Goal: Information Seeking & Learning: Learn about a topic

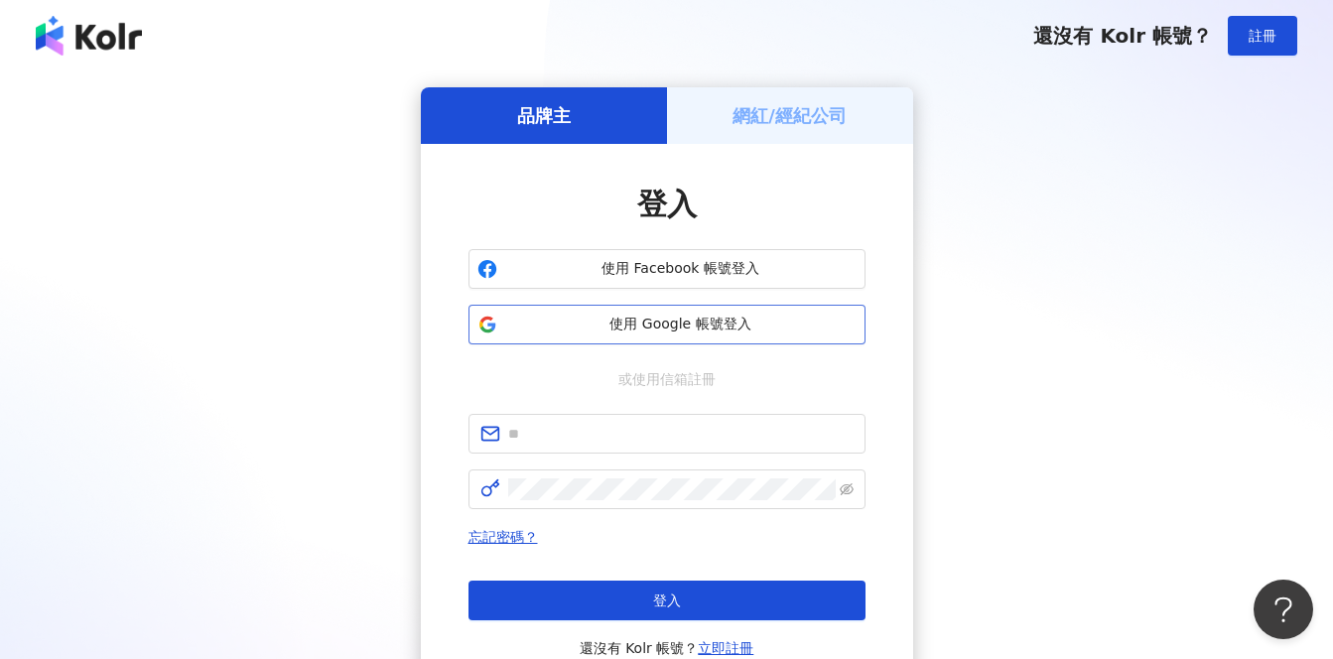
click at [803, 322] on span "使用 Google 帳號登入" at bounding box center [680, 325] width 351 height 20
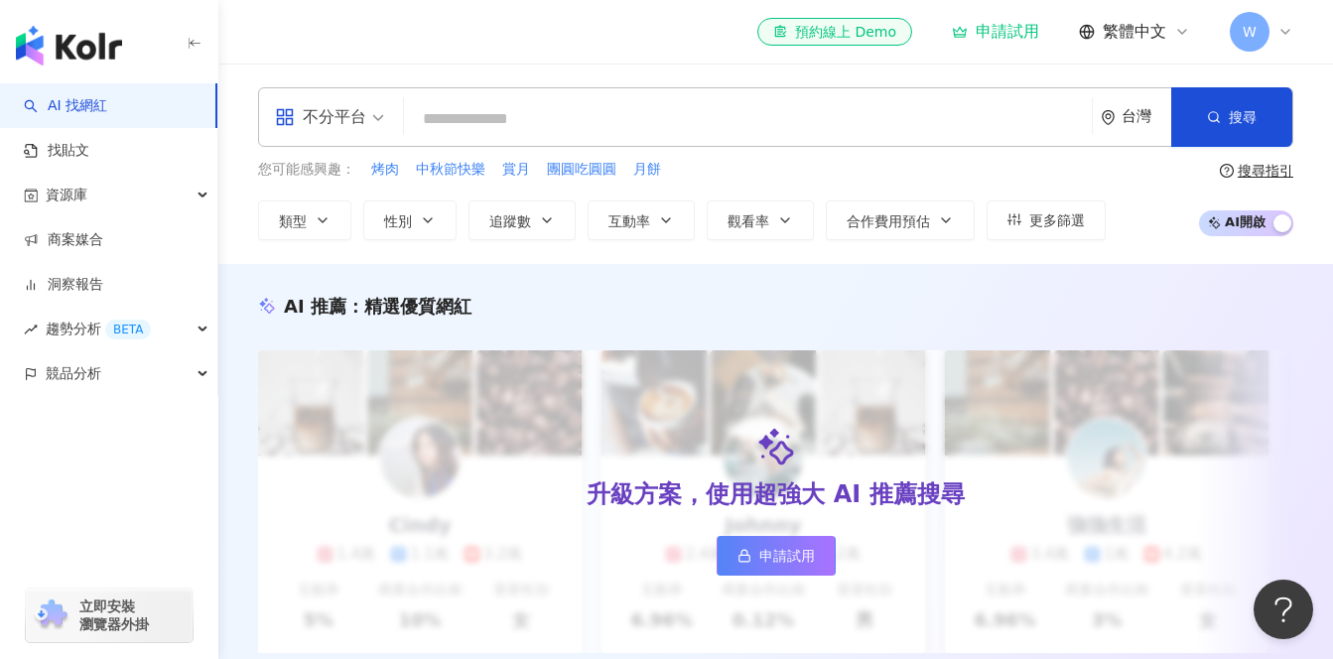
click at [1257, 30] on span "W" at bounding box center [1250, 32] width 40 height 40
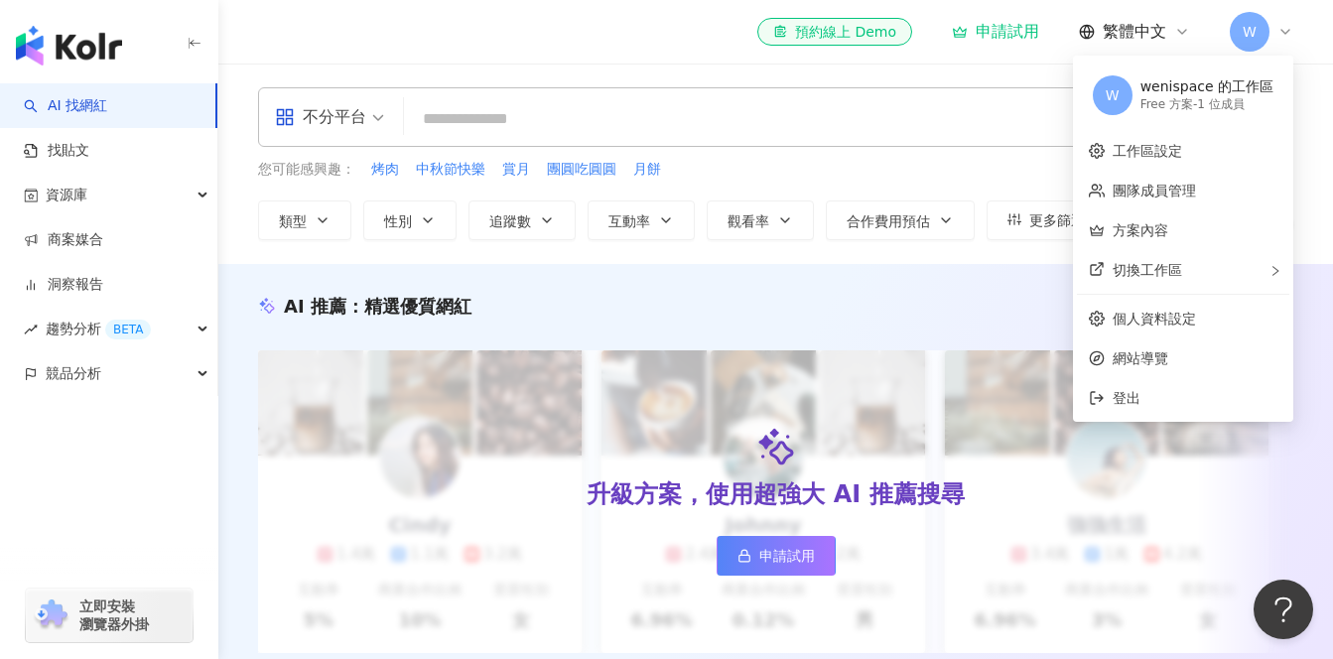
click at [967, 185] on div "您可能感興趣： 烤肉 中秋節快樂 賞月 團圓吃圓圓 月餅 類型 性別 追蹤數 互動率 觀看率 合作費用預估 更多篩選" at bounding box center [682, 199] width 848 height 81
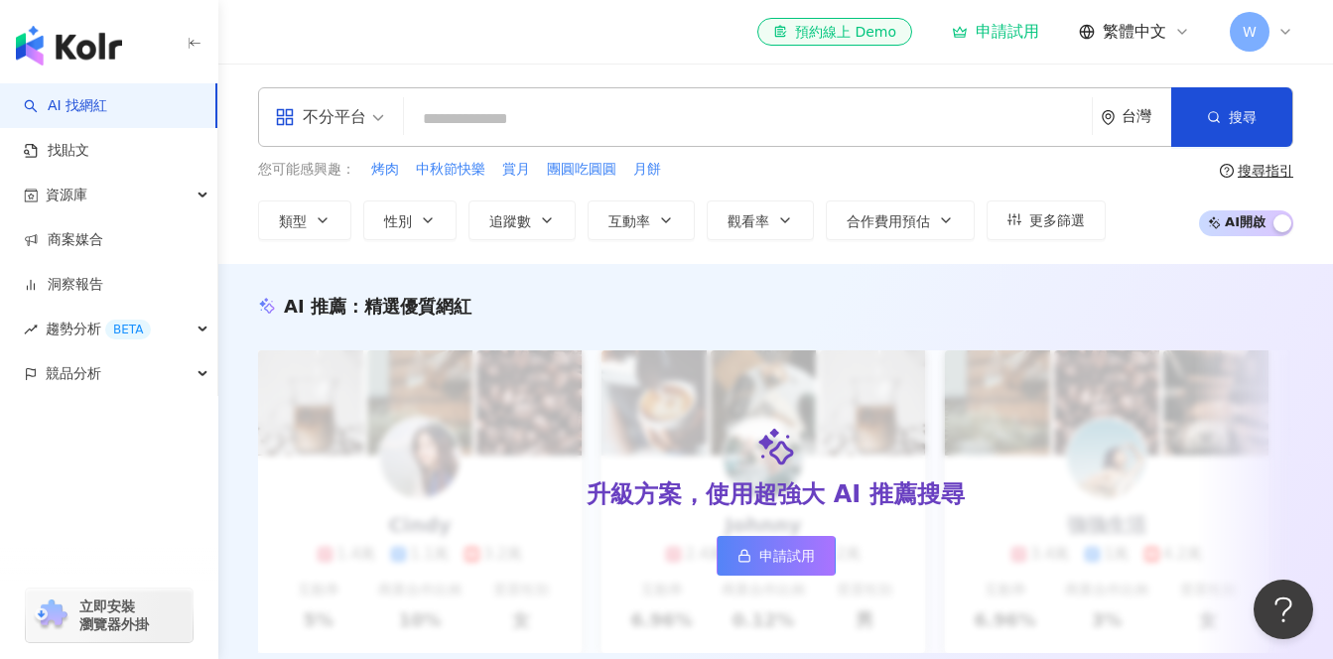
click at [855, 126] on input "search" at bounding box center [748, 119] width 672 height 38
type input "*"
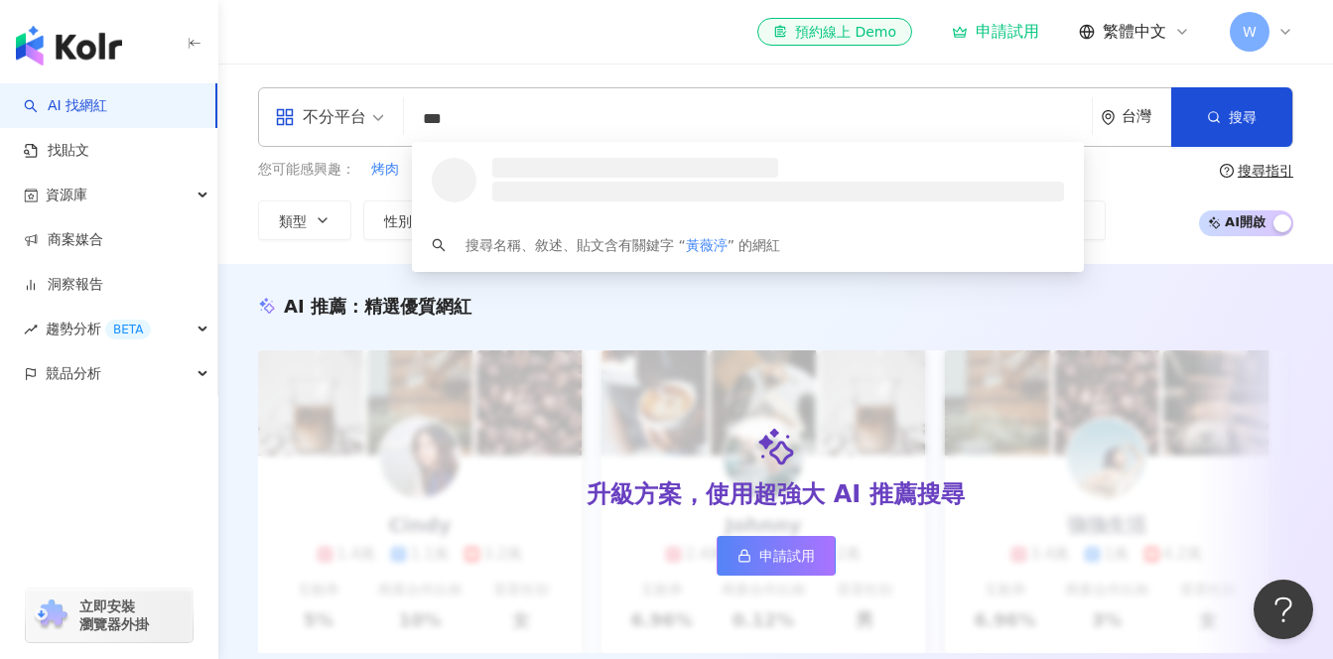
type input "***"
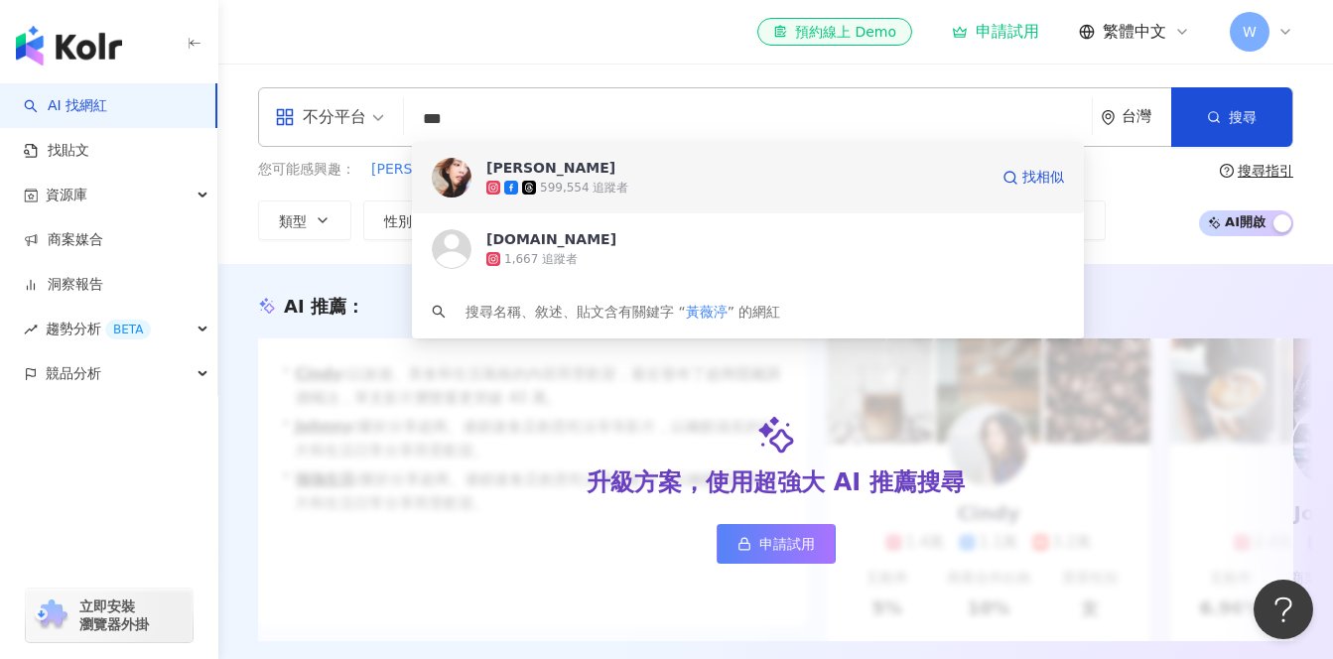
click at [819, 178] on div "599,554 追蹤者" at bounding box center [736, 188] width 501 height 20
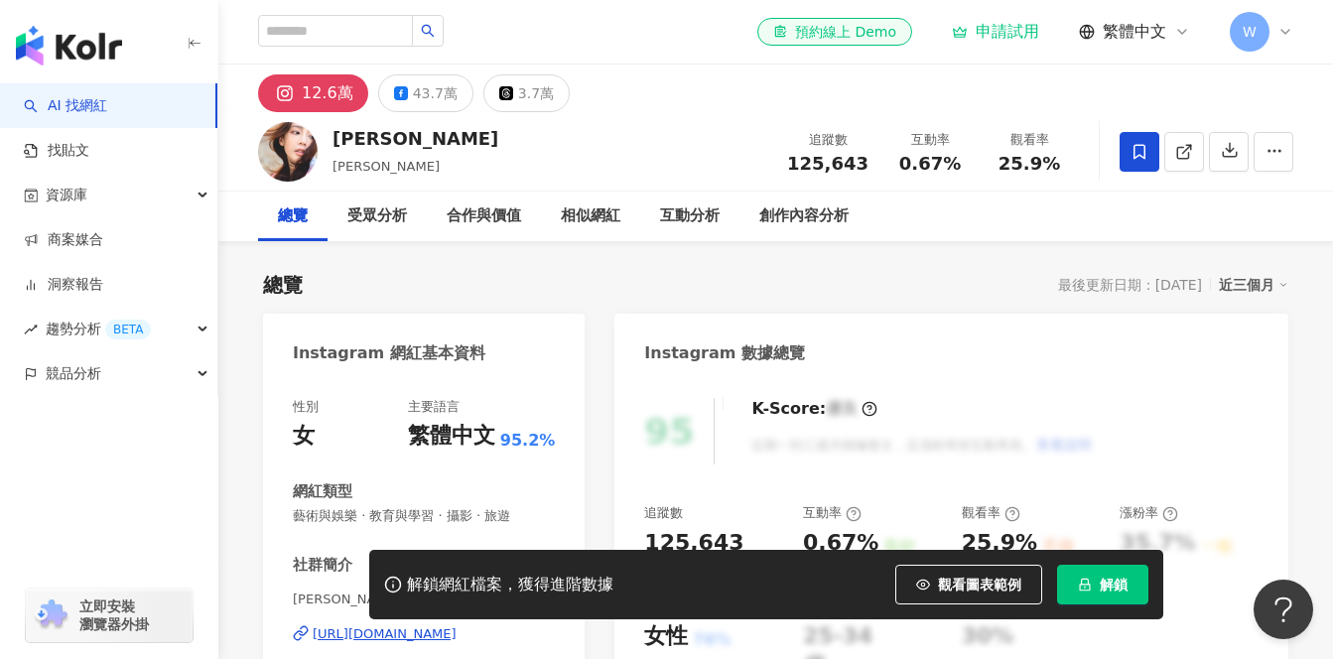
click at [1156, 146] on span at bounding box center [1140, 152] width 40 height 40
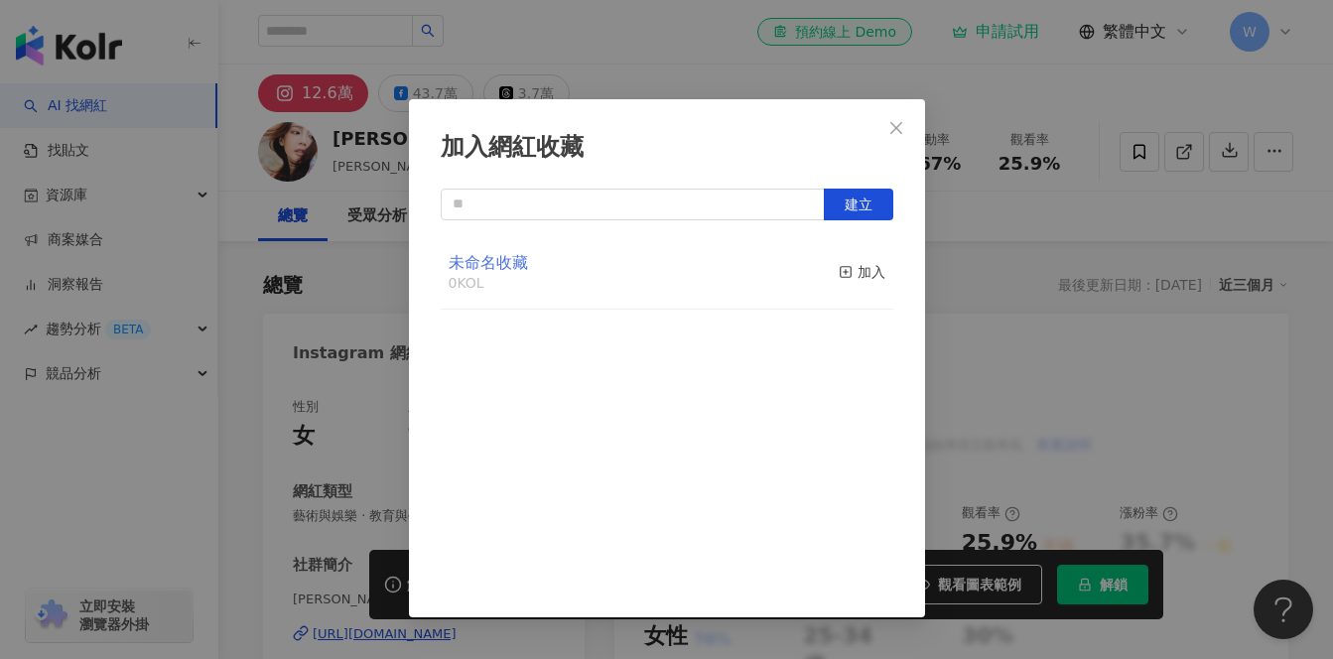
click at [519, 263] on span "未命名收藏" at bounding box center [488, 262] width 79 height 19
click at [900, 120] on icon "close" at bounding box center [896, 128] width 16 height 16
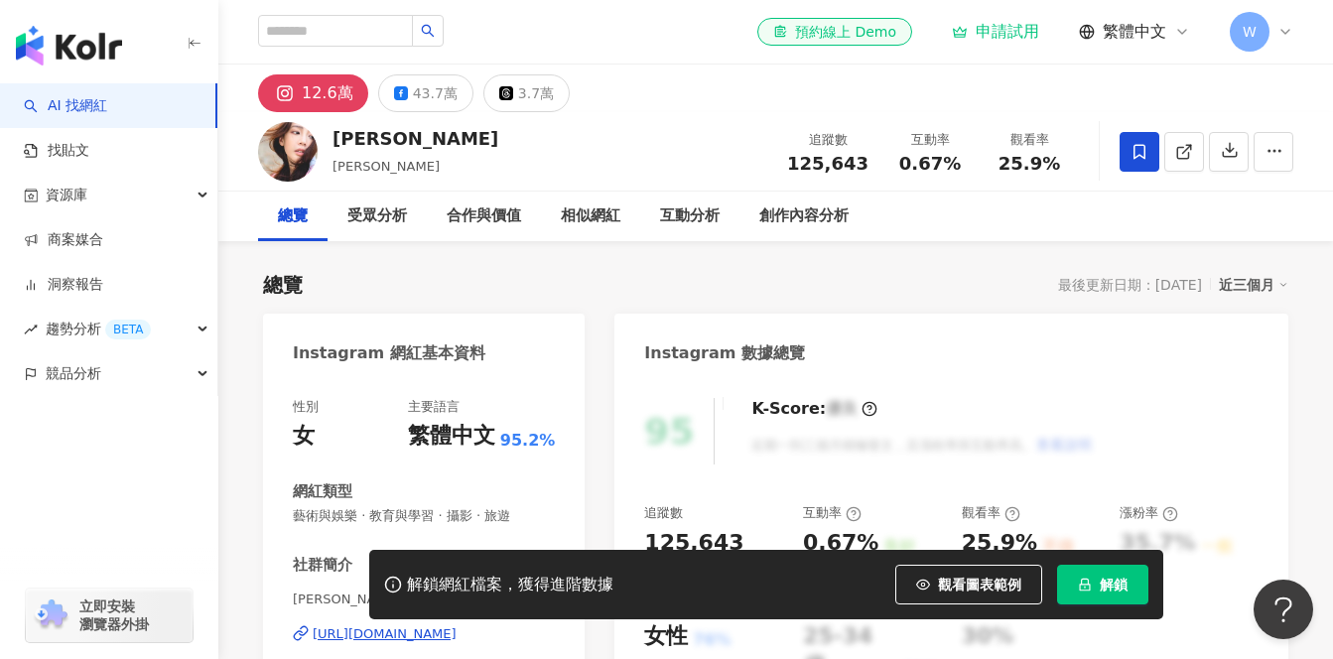
click at [1137, 158] on icon at bounding box center [1140, 152] width 18 height 18
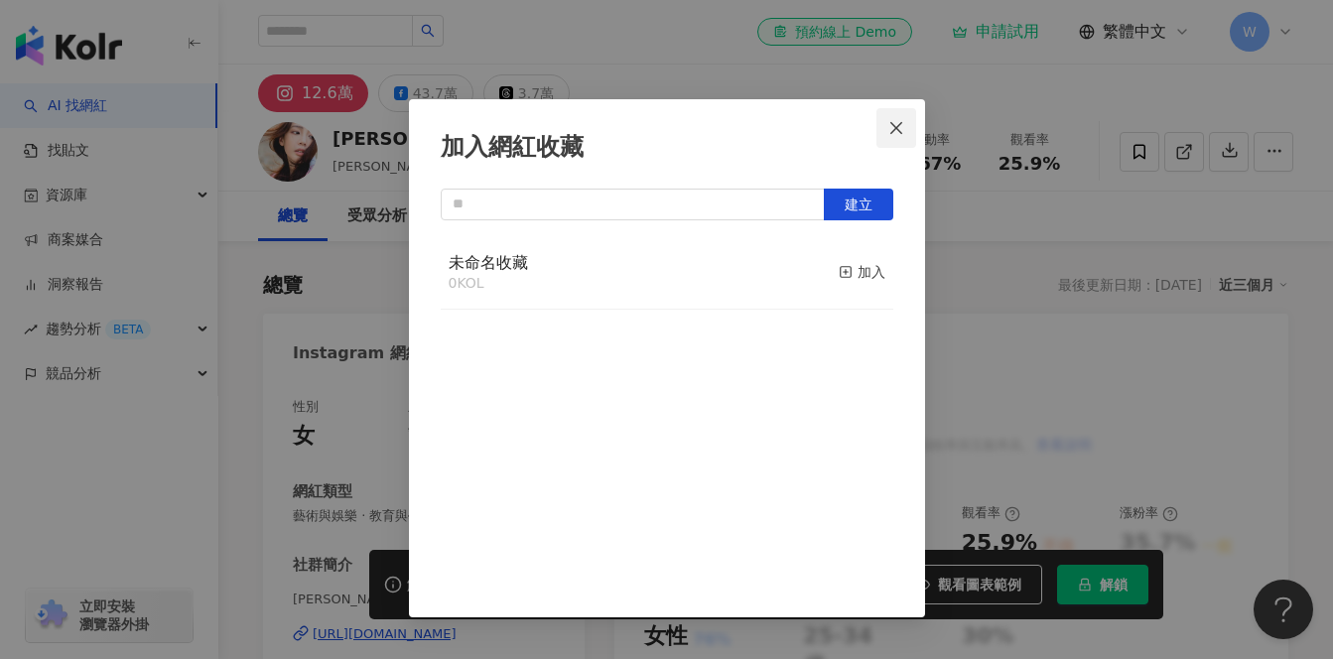
click at [896, 131] on icon "close" at bounding box center [896, 128] width 16 height 16
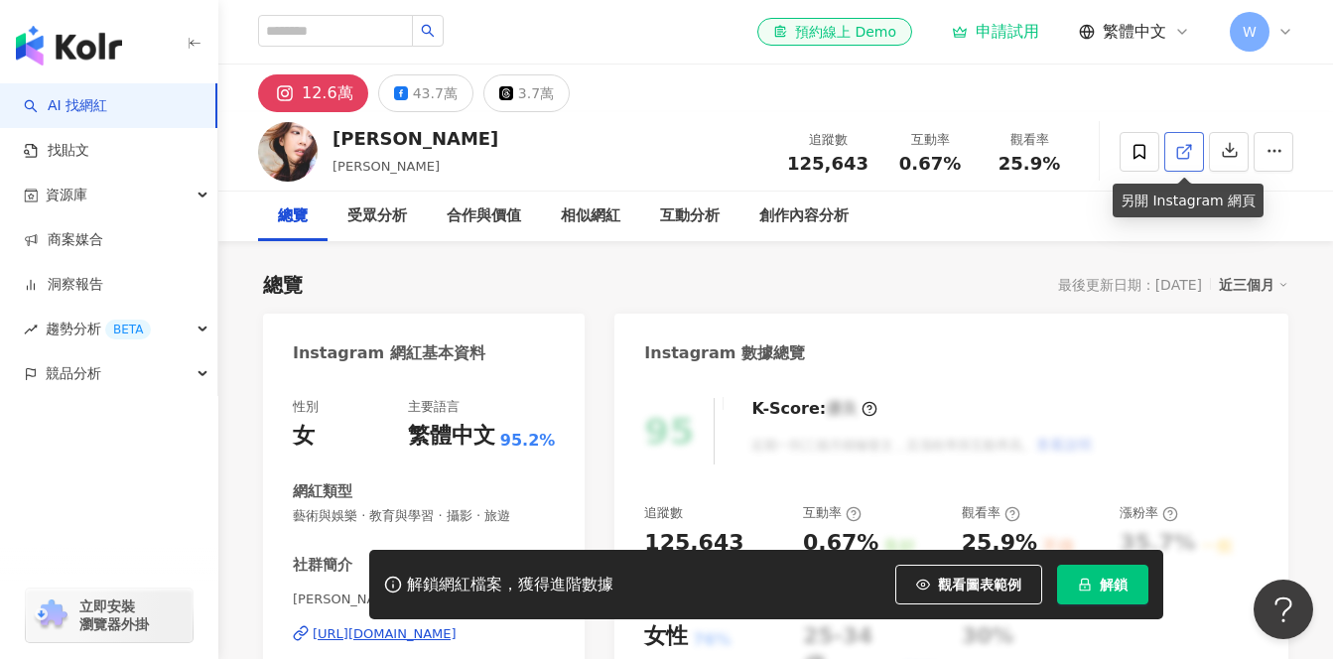
click at [1187, 160] on link at bounding box center [1184, 152] width 40 height 40
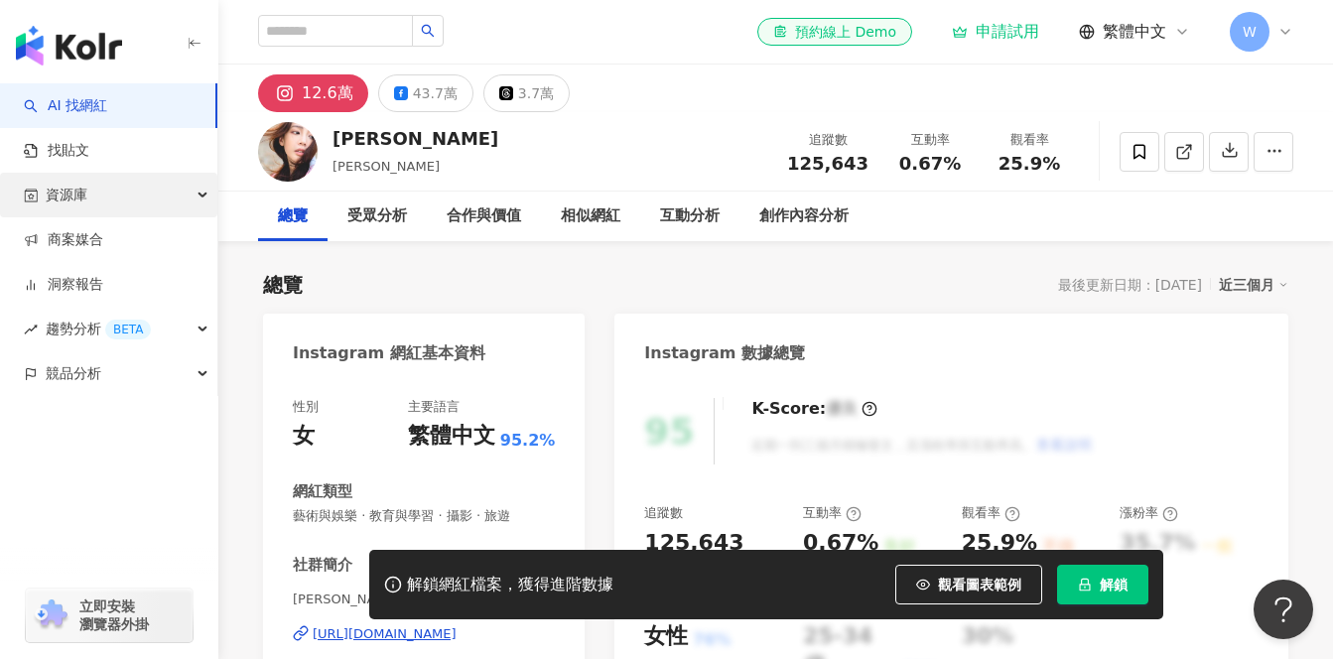
click at [151, 200] on div "資源庫" at bounding box center [108, 195] width 217 height 45
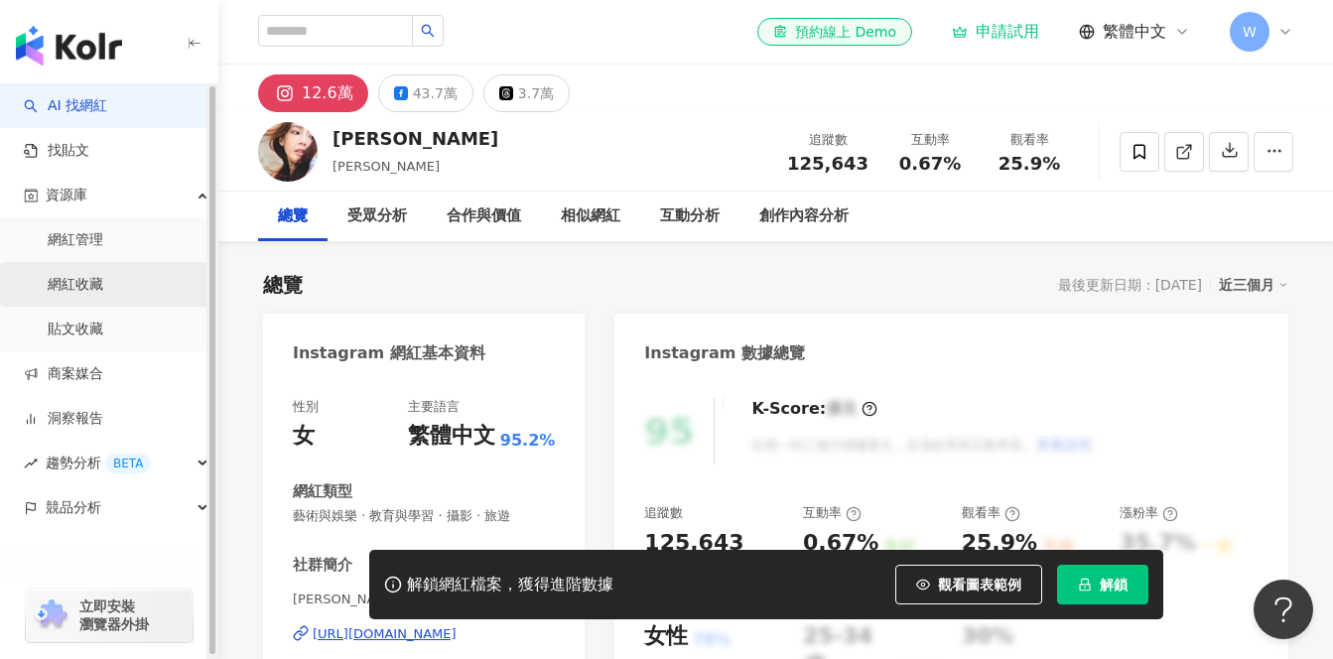
click at [92, 283] on link "網紅收藏" at bounding box center [76, 285] width 56 height 20
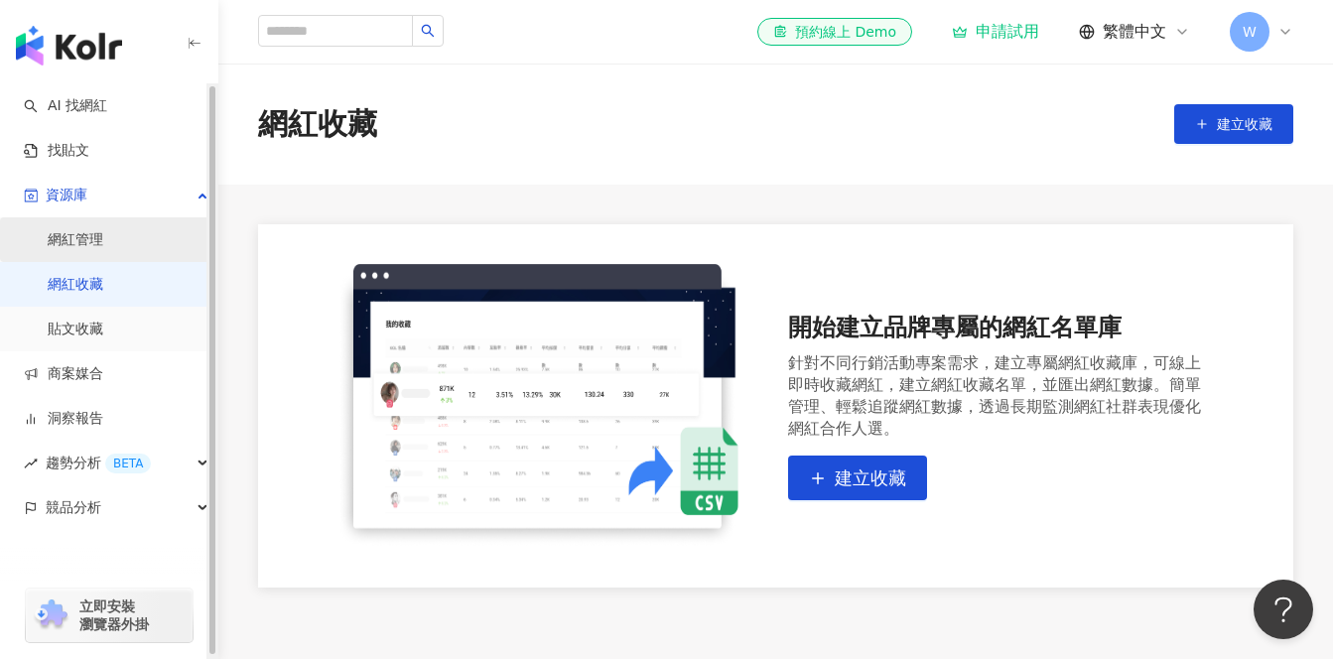
click at [93, 236] on link "網紅管理" at bounding box center [76, 240] width 56 height 20
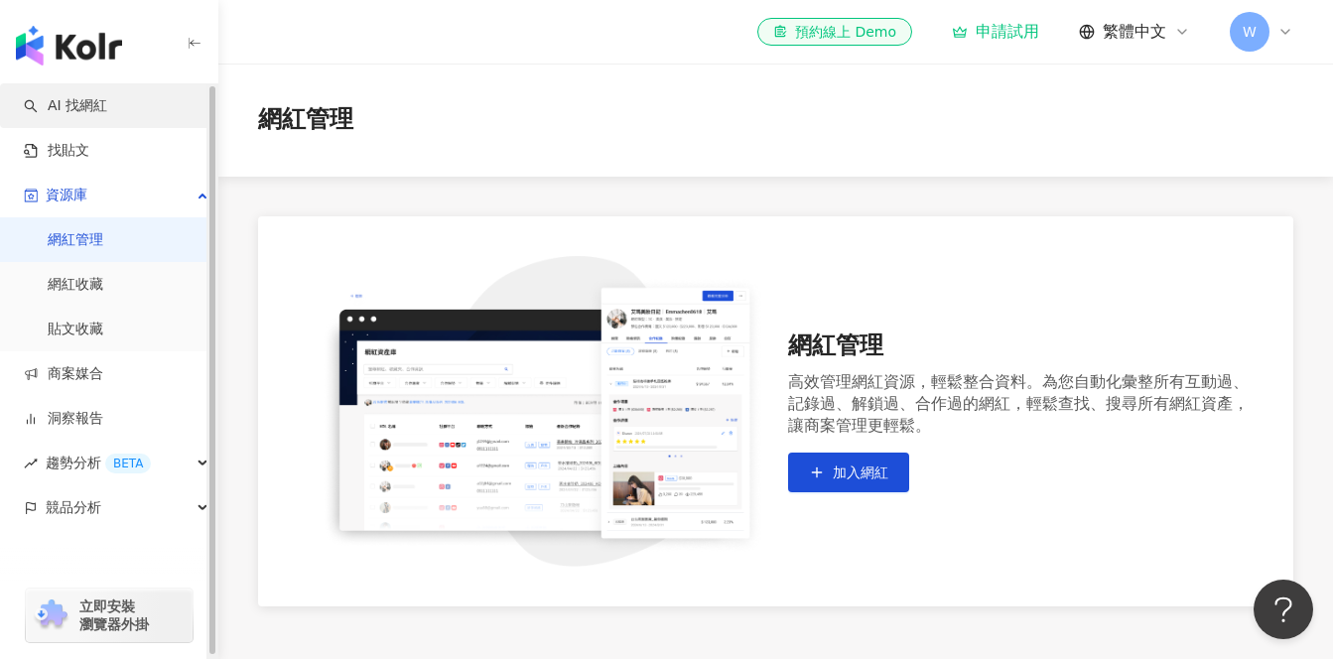
click at [101, 105] on link "AI 找網紅" at bounding box center [65, 106] width 83 height 20
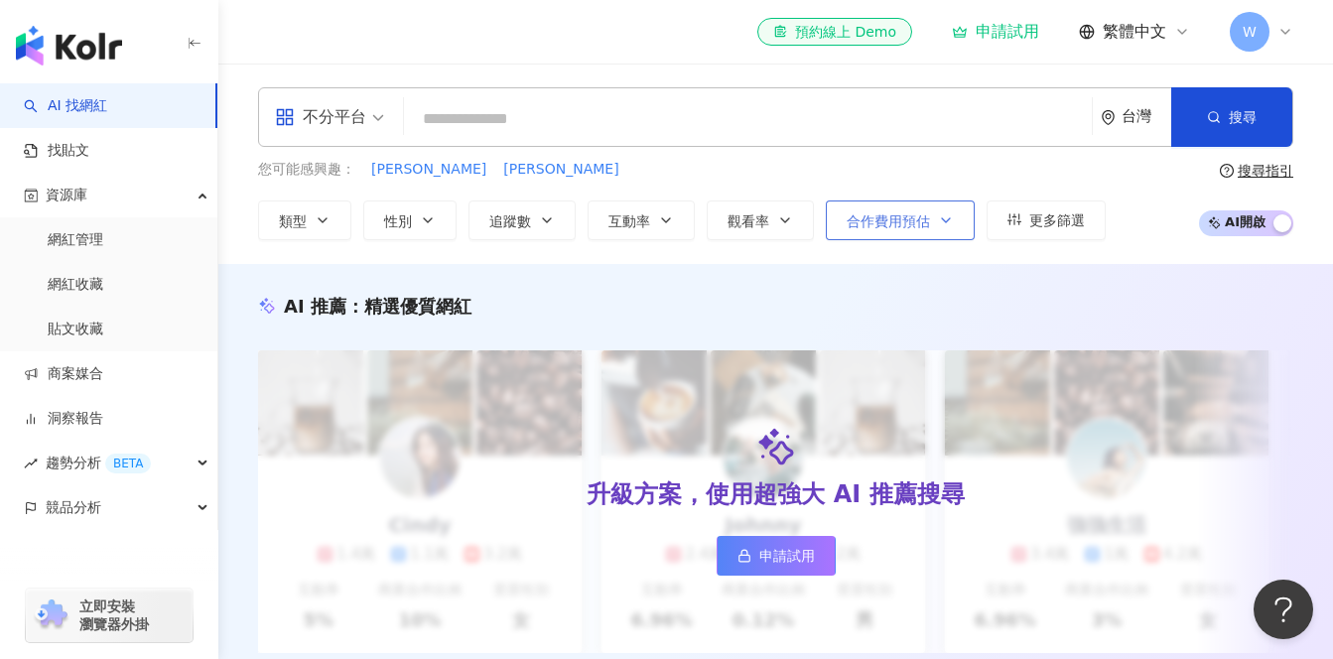
click at [934, 230] on button "合作費用預估" at bounding box center [900, 221] width 149 height 40
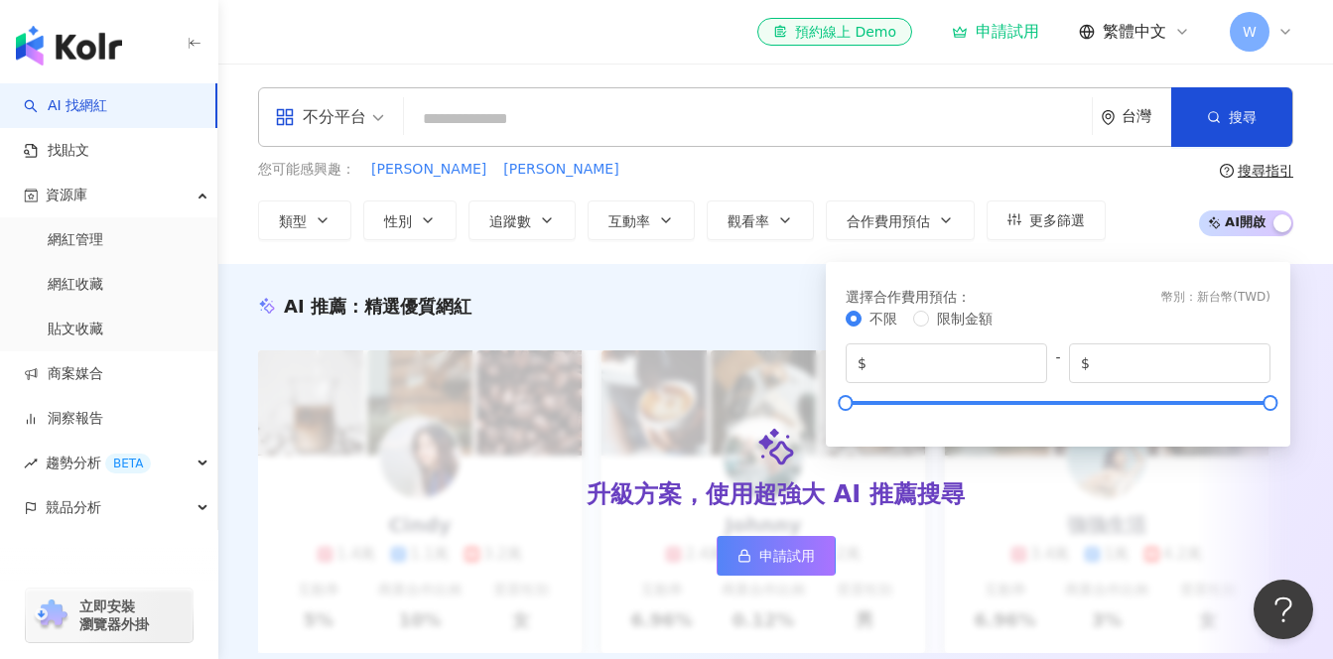
click at [876, 178] on div "您可能感興趣： 蔣偉文 李宇軒" at bounding box center [682, 170] width 848 height 22
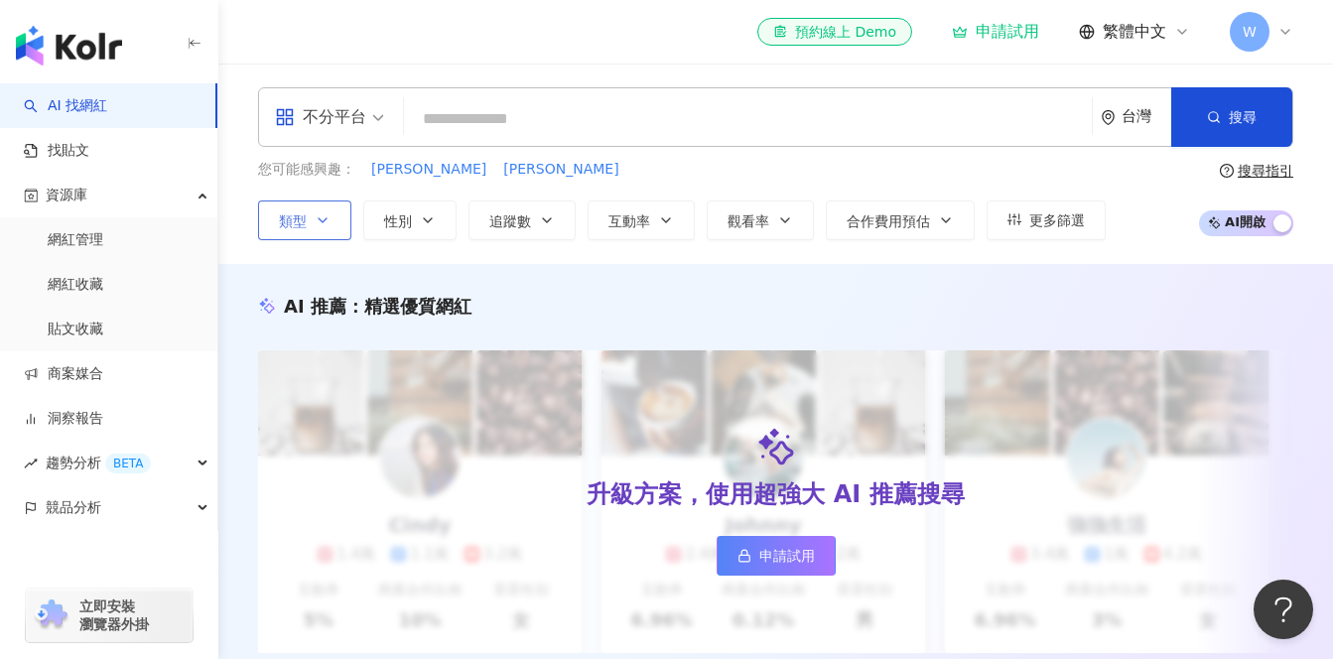
click at [316, 225] on icon "button" at bounding box center [323, 220] width 16 height 16
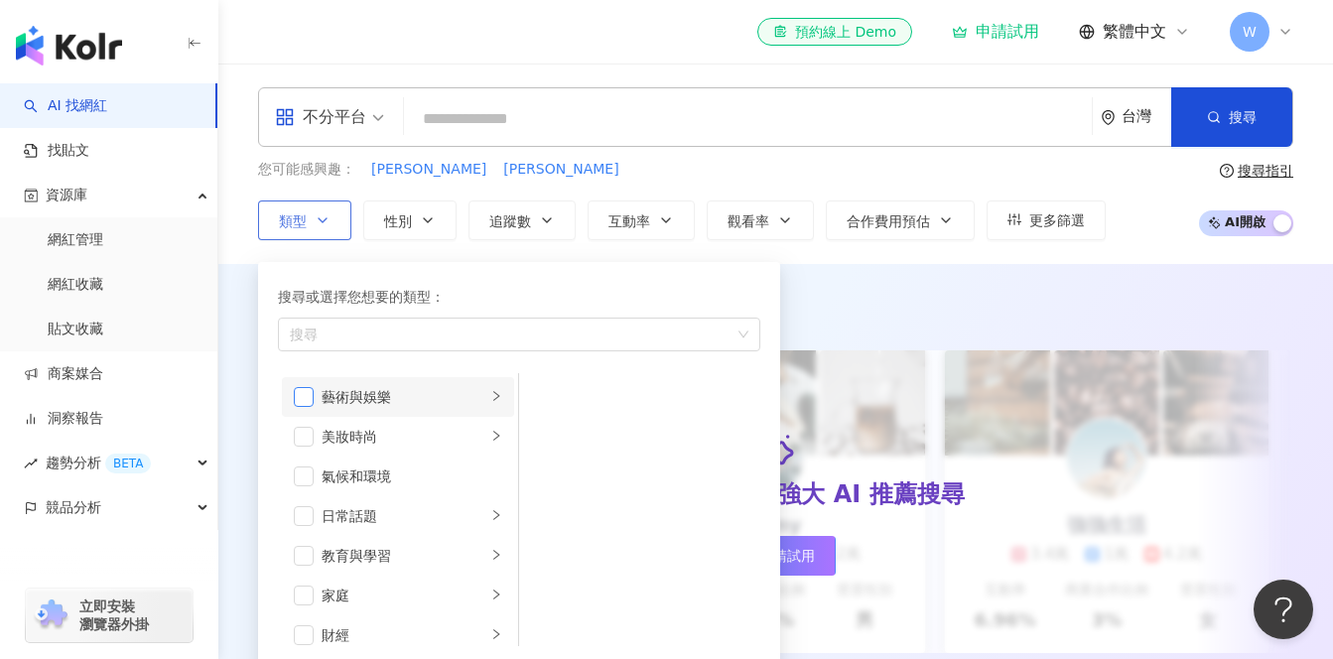
click at [311, 402] on span "button" at bounding box center [304, 397] width 20 height 20
click at [303, 433] on span "button" at bounding box center [304, 437] width 20 height 20
click at [618, 222] on span "互動率" at bounding box center [630, 221] width 42 height 16
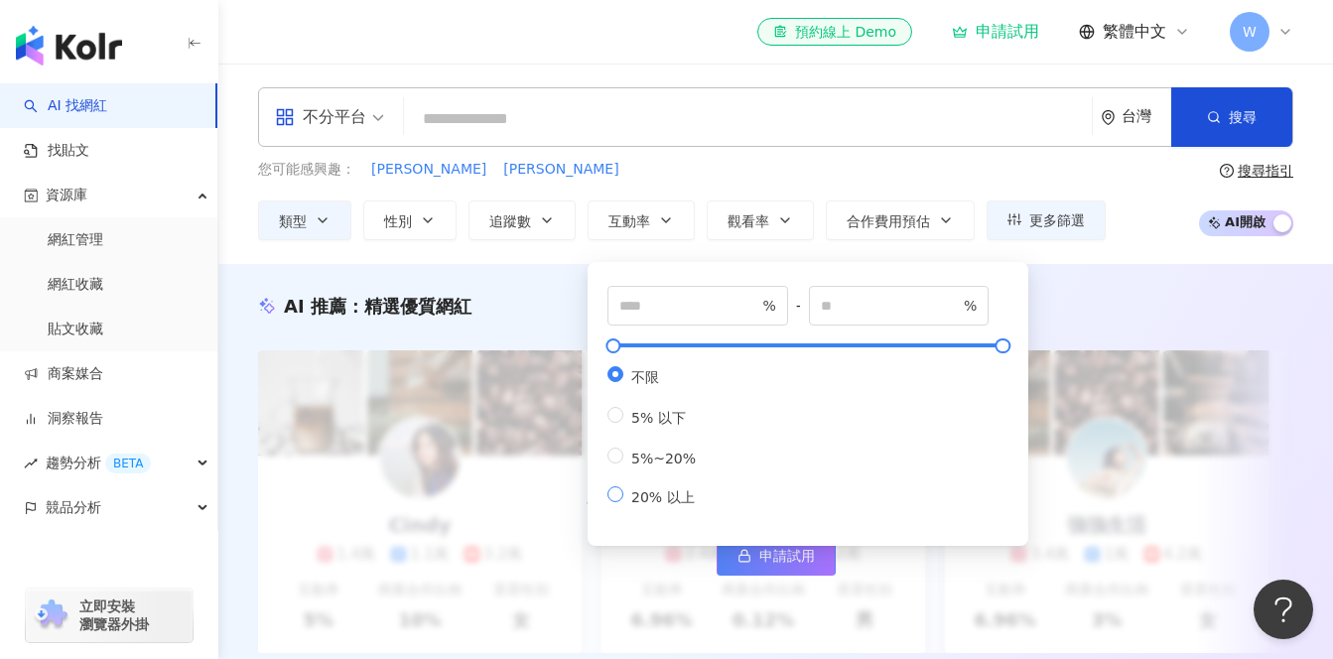
type input "**"
click at [751, 232] on button "觀看率" at bounding box center [760, 221] width 107 height 40
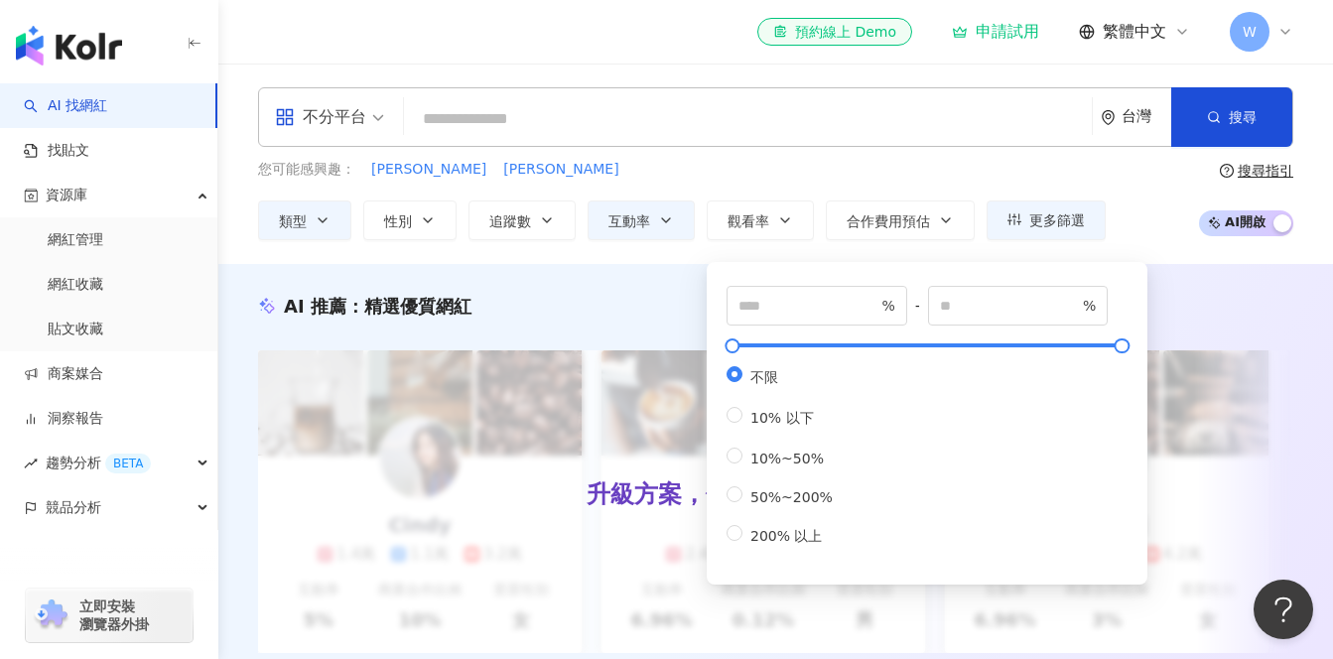
type input "***"
click at [1149, 237] on div "您可能感興趣： 蔣偉文 李宇軒 類型 性別 追蹤數 互動率 觀看率 合作費用預估 更多篩選 選擇合作費用預估 ： 幣別 ： 新台幣 ( TWD ) 不限 限制…" at bounding box center [775, 199] width 1035 height 81
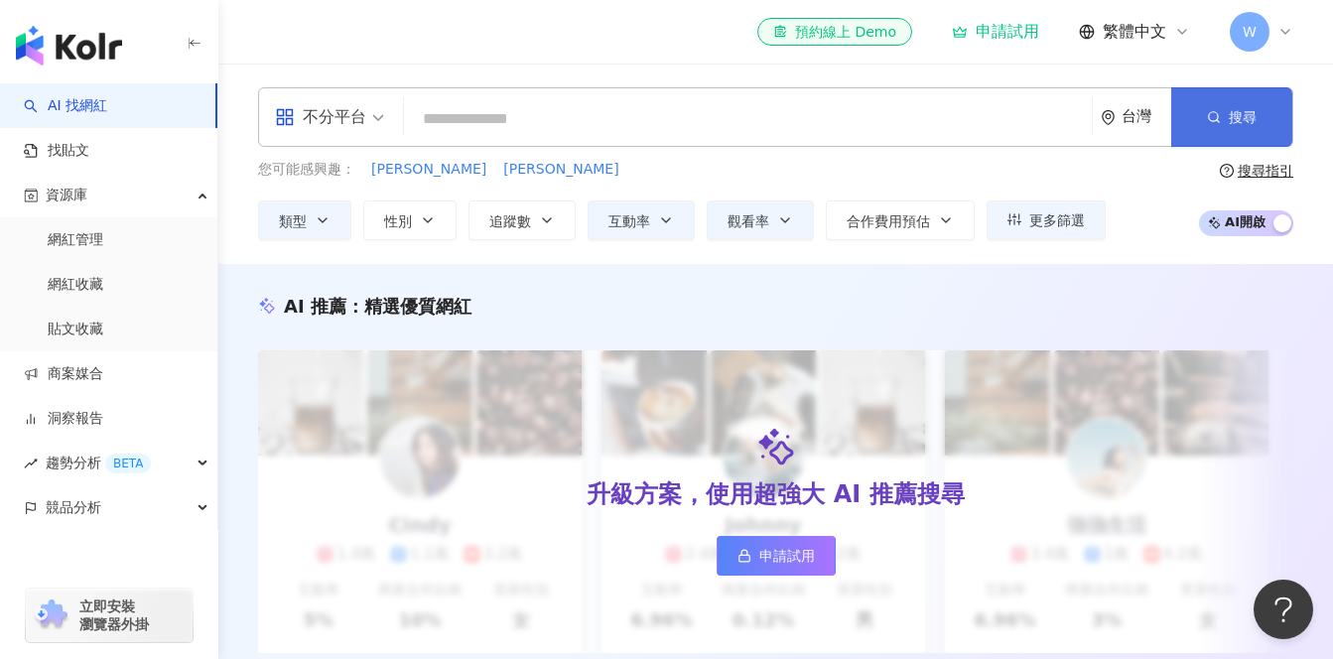
click at [1225, 114] on button "搜尋" at bounding box center [1231, 117] width 121 height 60
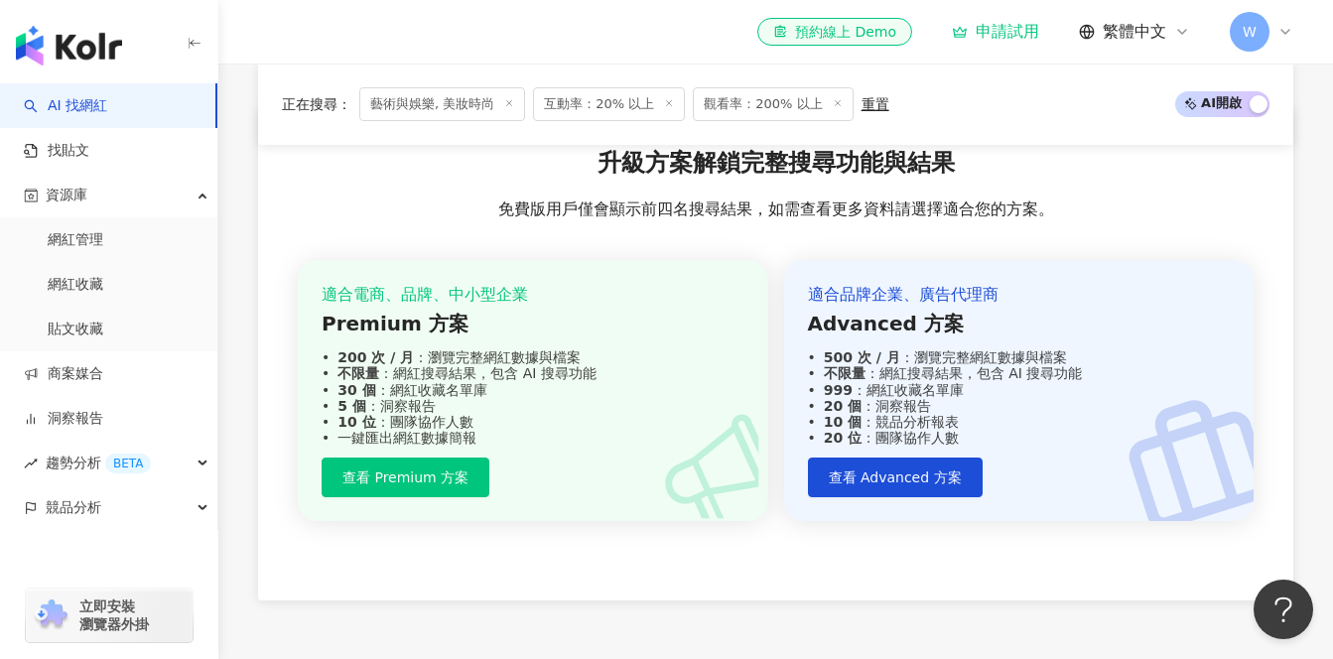
scroll to position [2024, 0]
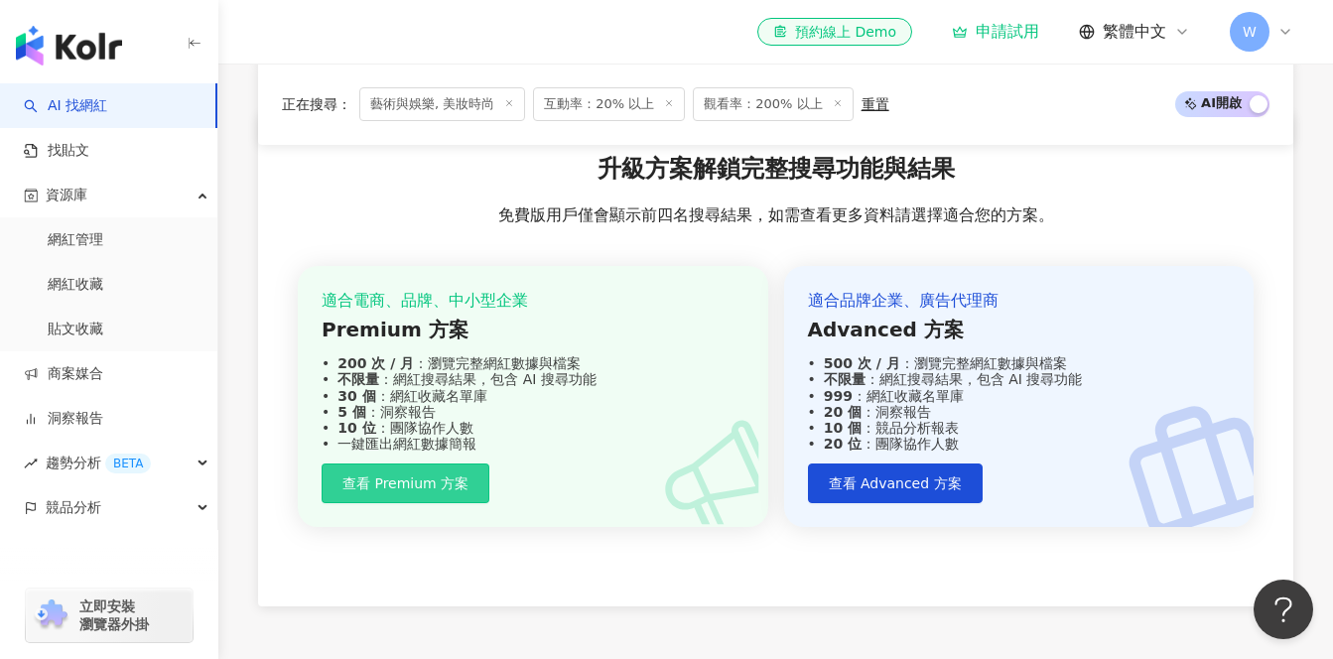
click at [461, 464] on button "查看 Premium 方案" at bounding box center [406, 484] width 168 height 40
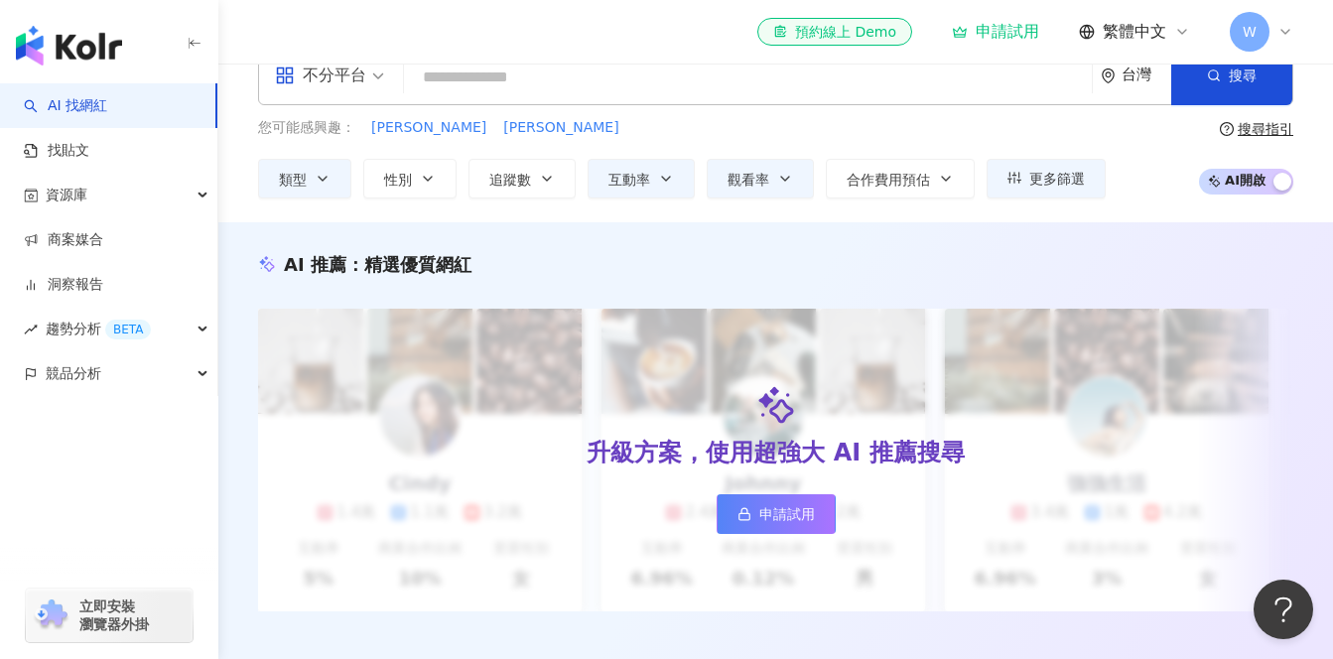
scroll to position [41, 0]
click at [659, 184] on icon "button" at bounding box center [666, 180] width 16 height 16
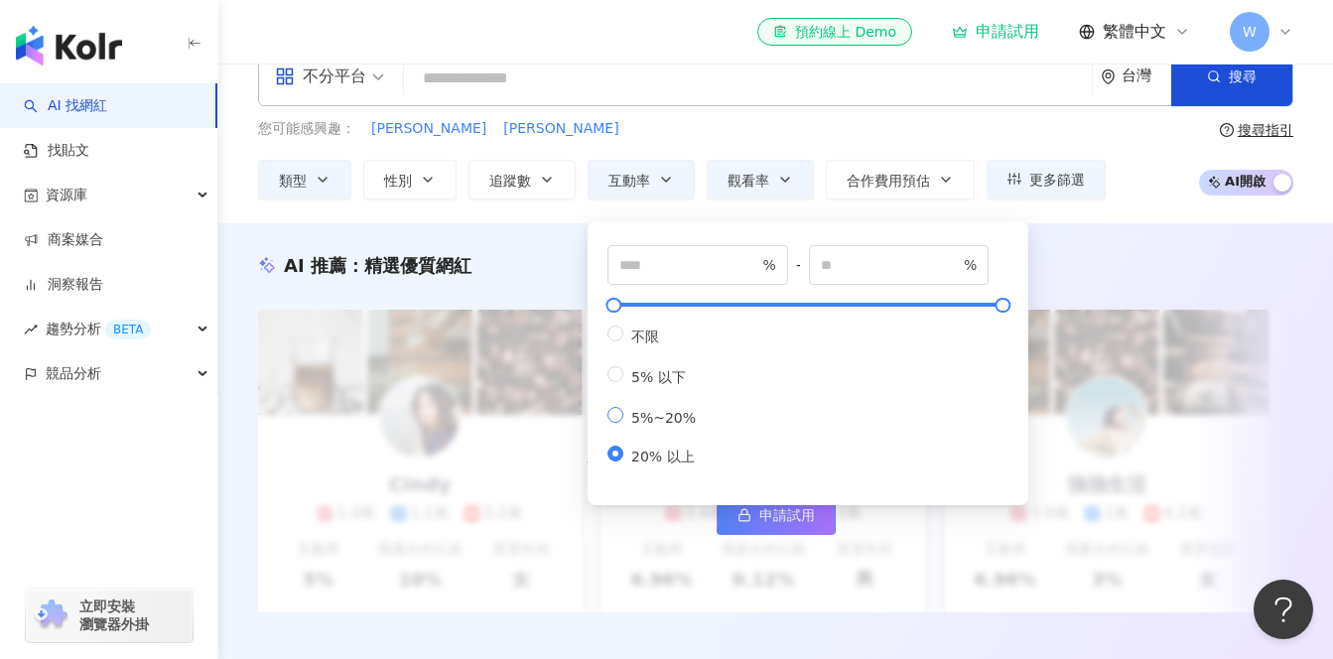
click at [653, 426] on span "5%~20%" at bounding box center [663, 418] width 80 height 16
type input "*"
type input "**"
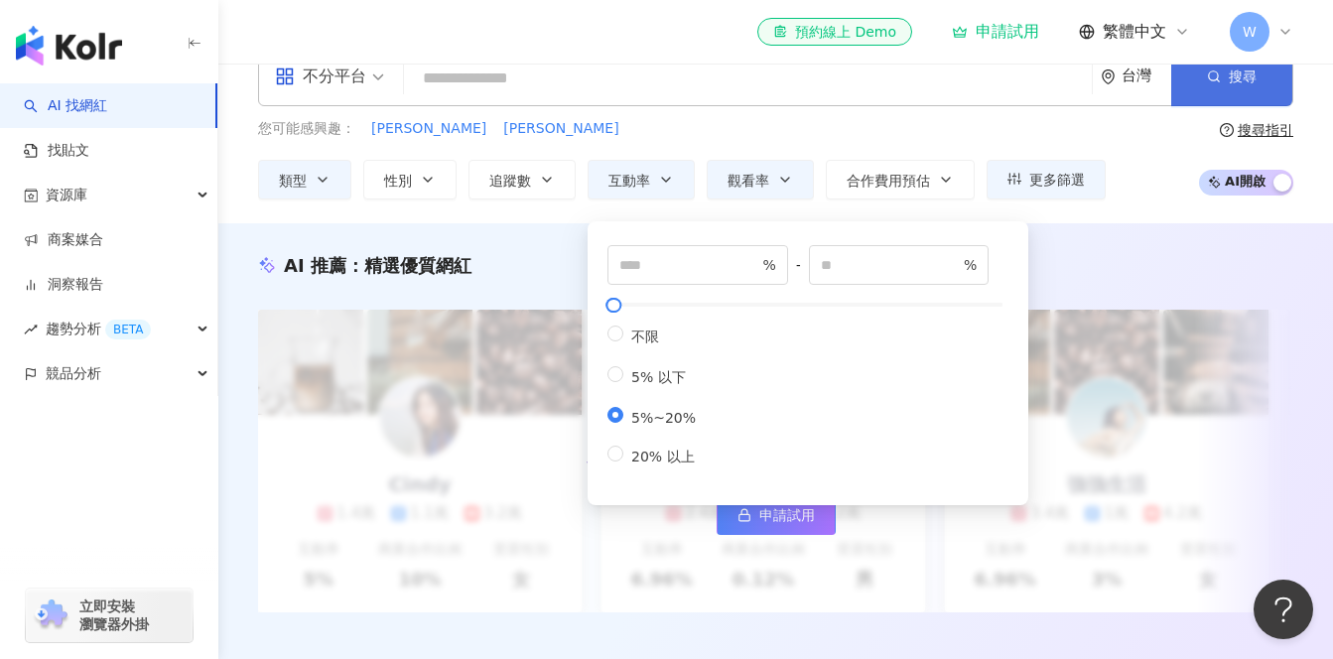
click at [1235, 82] on span "搜尋" at bounding box center [1243, 76] width 28 height 16
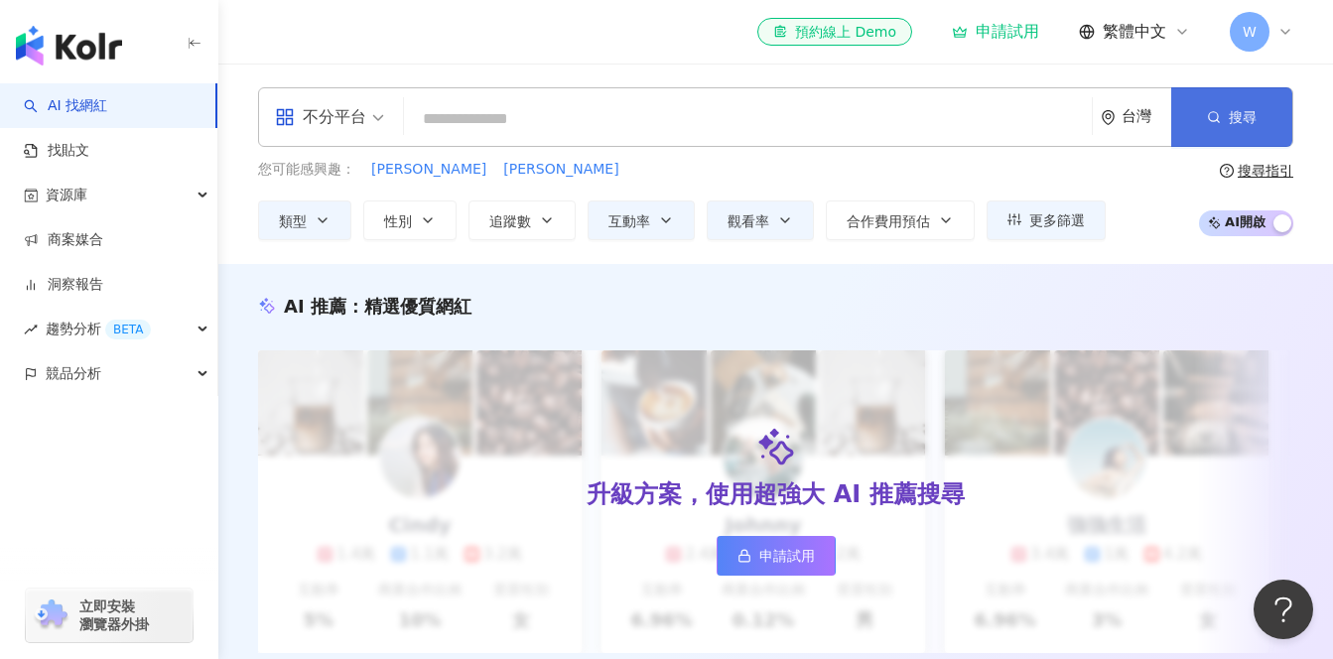
click at [1206, 119] on button "搜尋" at bounding box center [1231, 117] width 121 height 60
click at [664, 206] on button "互動率" at bounding box center [641, 221] width 107 height 40
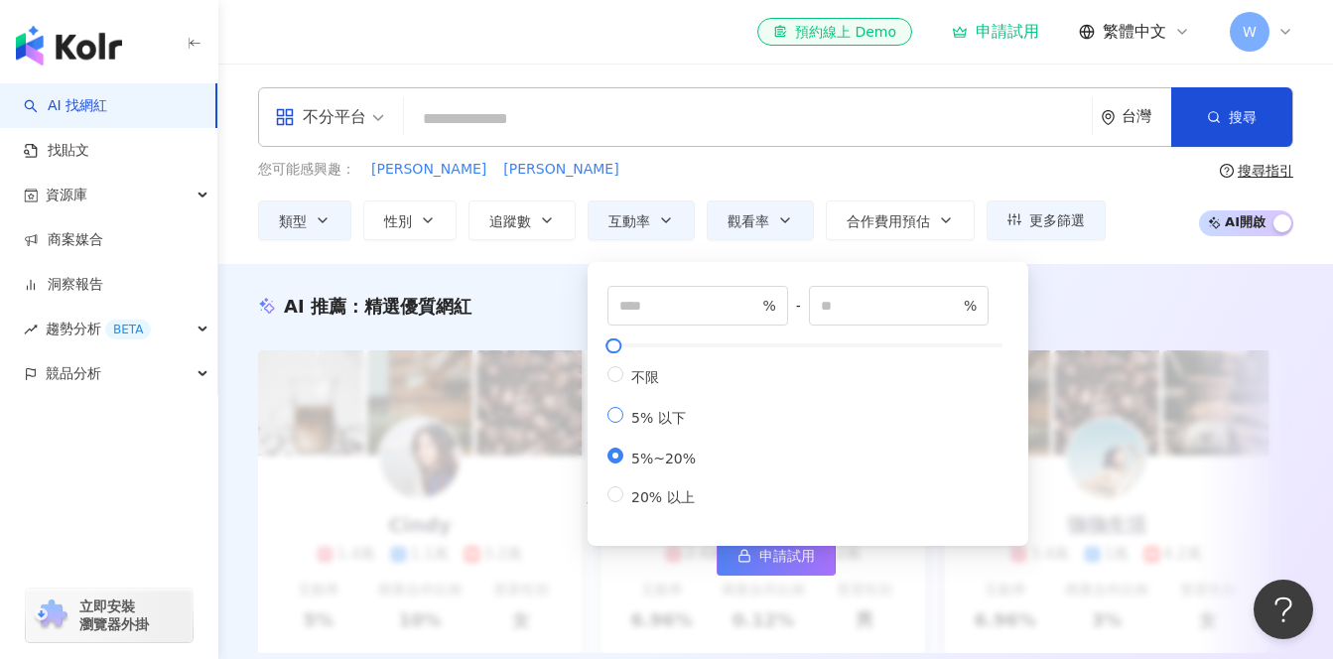
click at [645, 426] on span "5% 以下" at bounding box center [658, 418] width 70 height 16
type input "*"
click at [1220, 127] on button "搜尋" at bounding box center [1231, 117] width 121 height 60
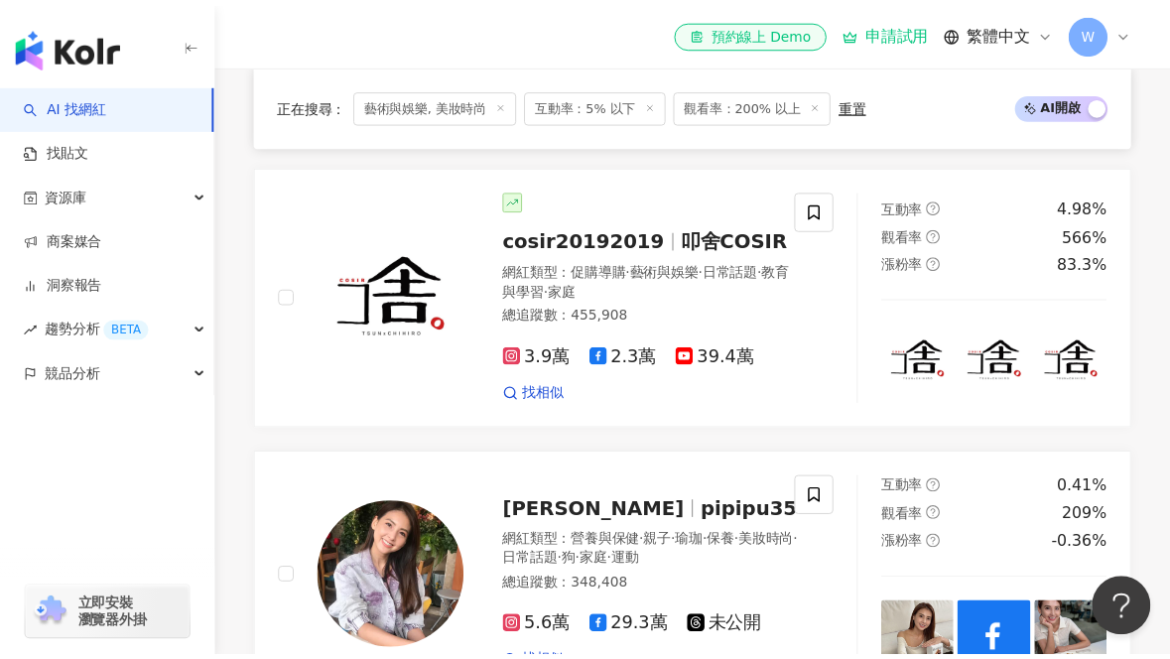
scroll to position [1332, 0]
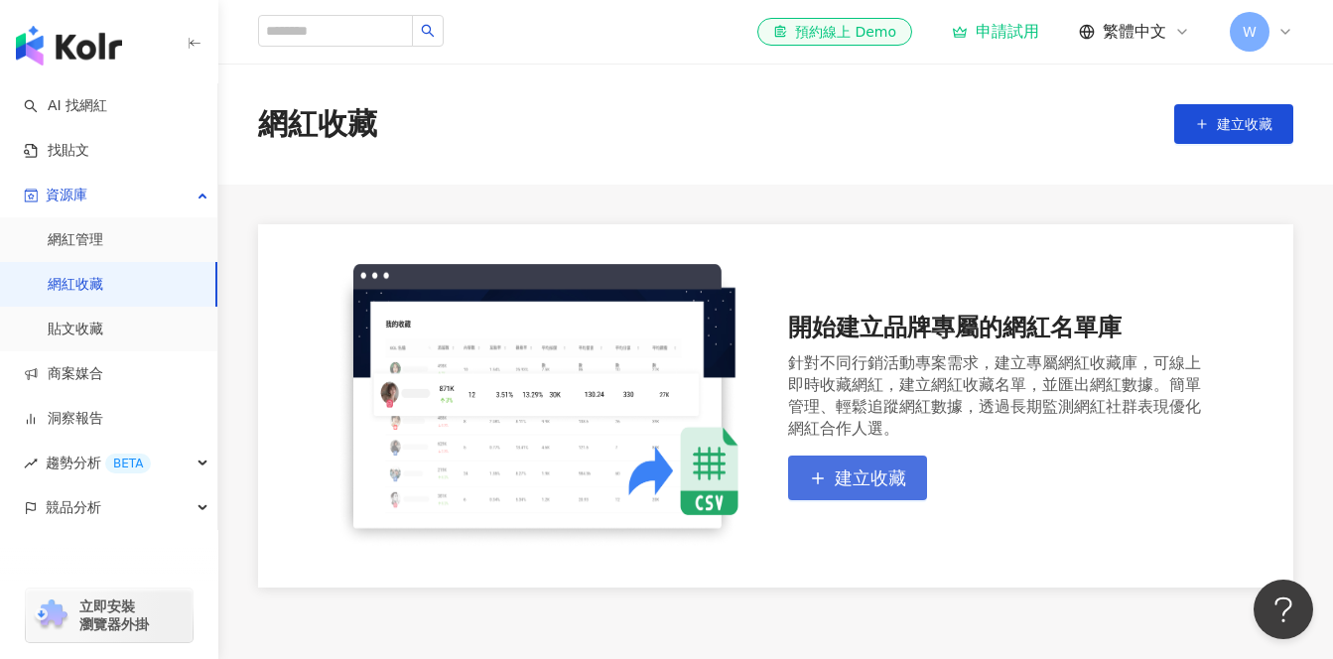
click at [854, 484] on span "建立收藏" at bounding box center [870, 479] width 71 height 22
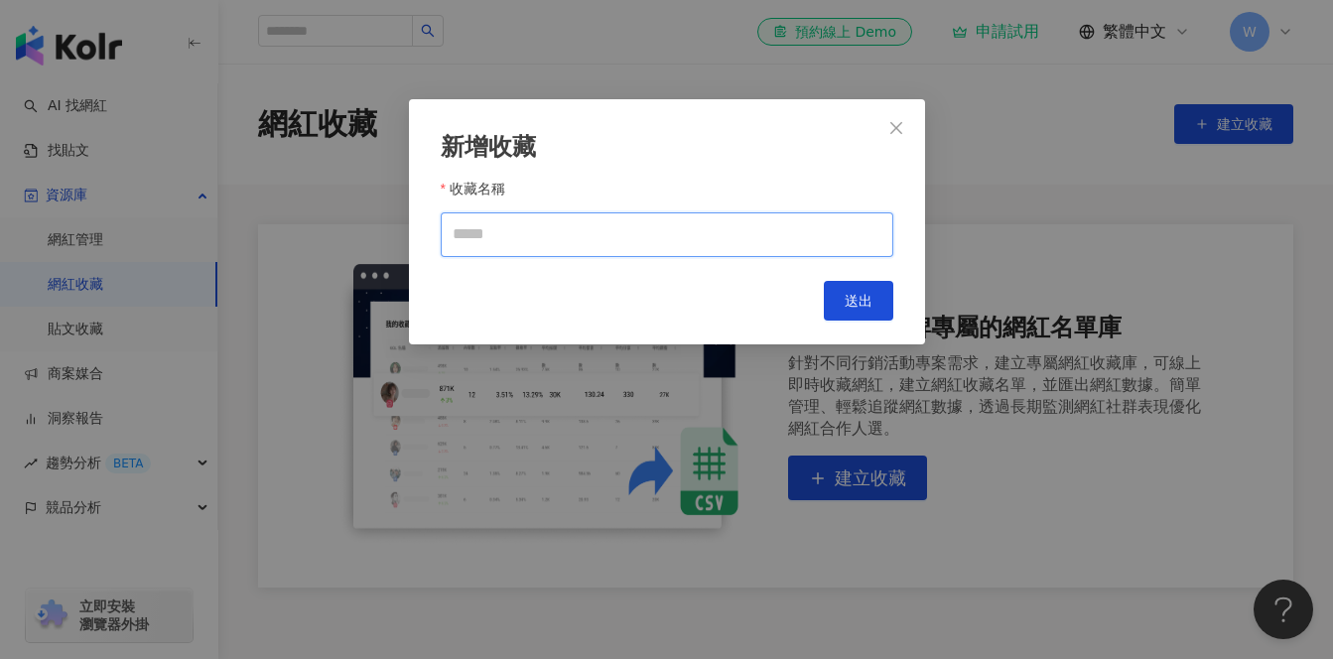
click at [715, 244] on input "收藏名稱" at bounding box center [667, 234] width 453 height 45
type input "*"
type input "*******"
click at [842, 307] on button "送出" at bounding box center [858, 301] width 69 height 40
